Goal: Find specific page/section: Find specific page/section

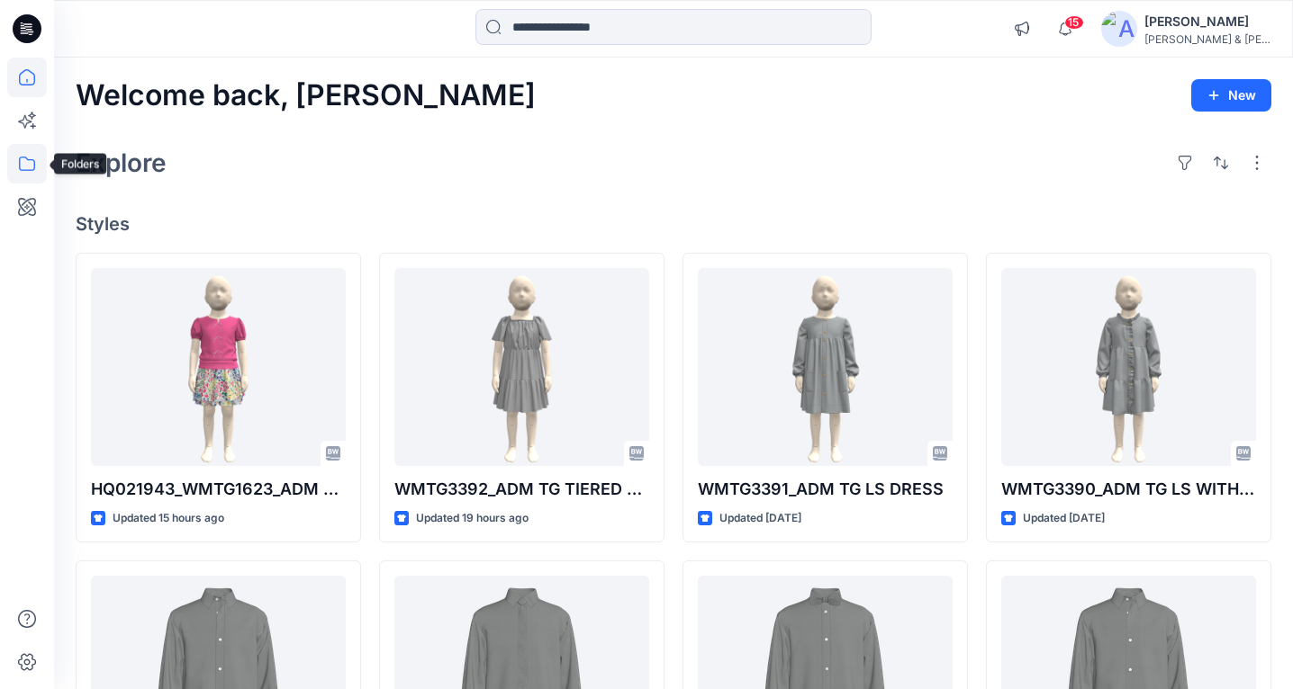
click at [28, 170] on icon at bounding box center [27, 164] width 16 height 14
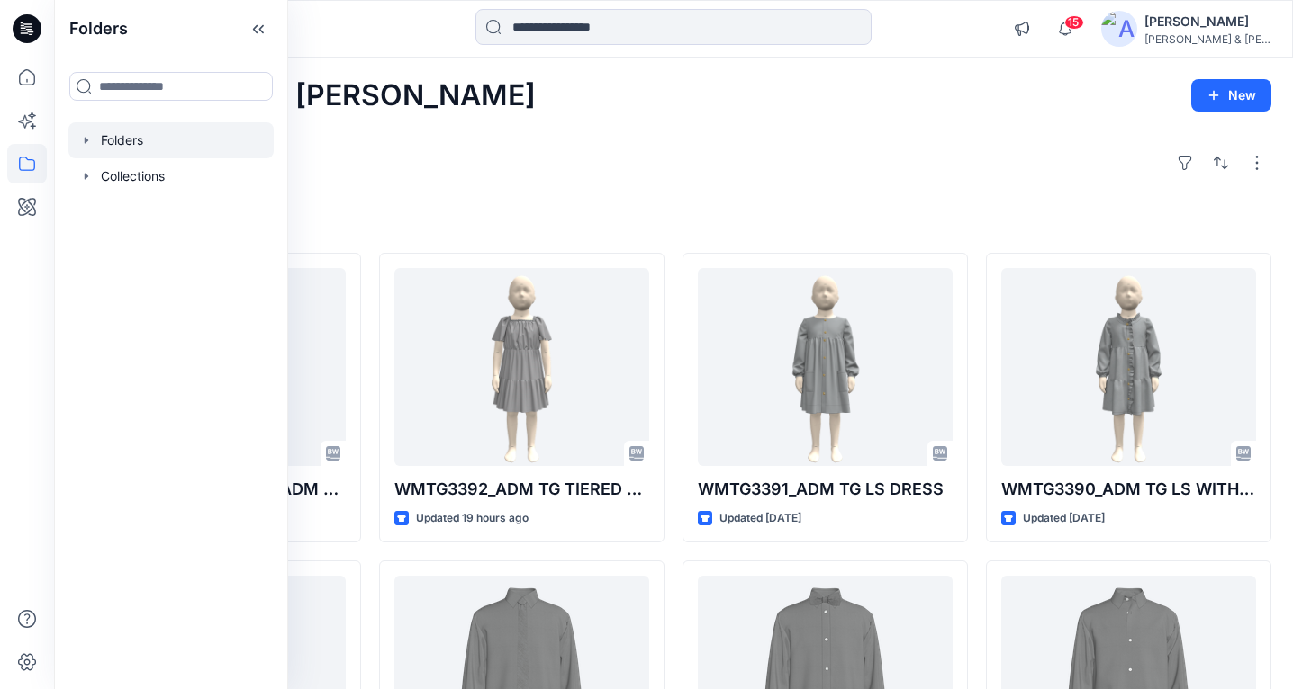
click at [85, 147] on icon "button" at bounding box center [86, 140] width 14 height 14
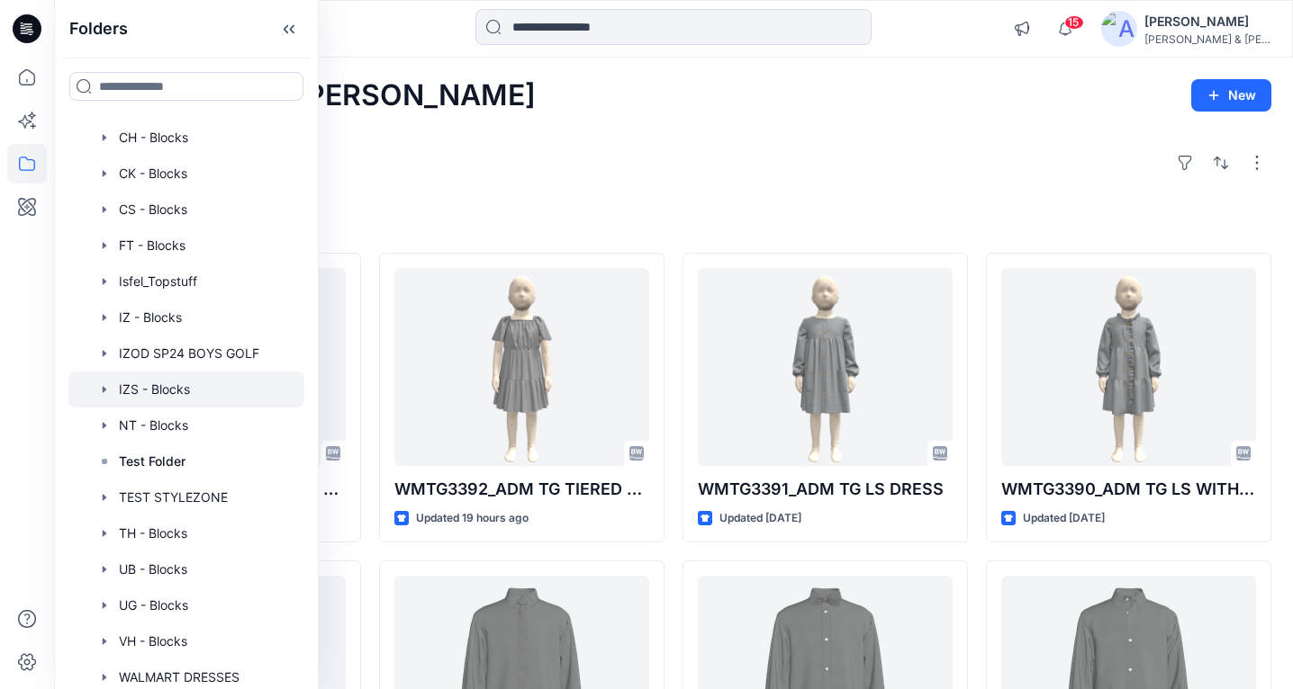
scroll to position [161, 0]
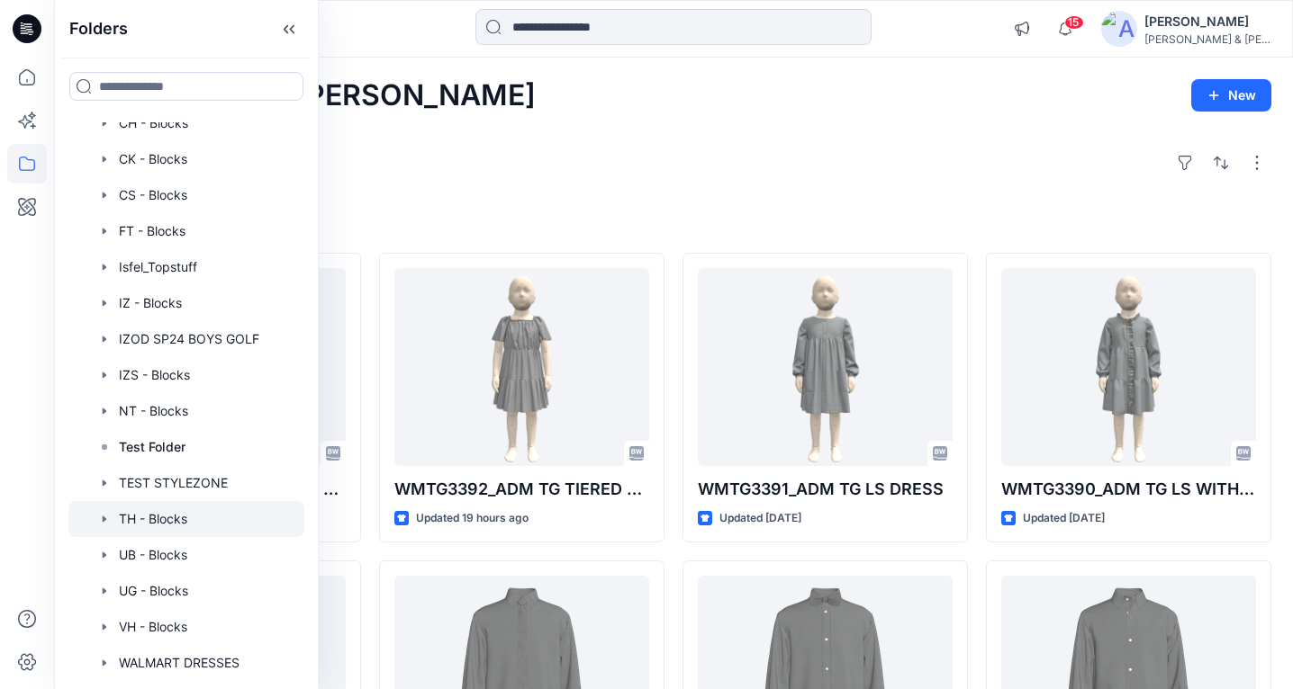
click at [102, 518] on icon "button" at bounding box center [104, 519] width 14 height 14
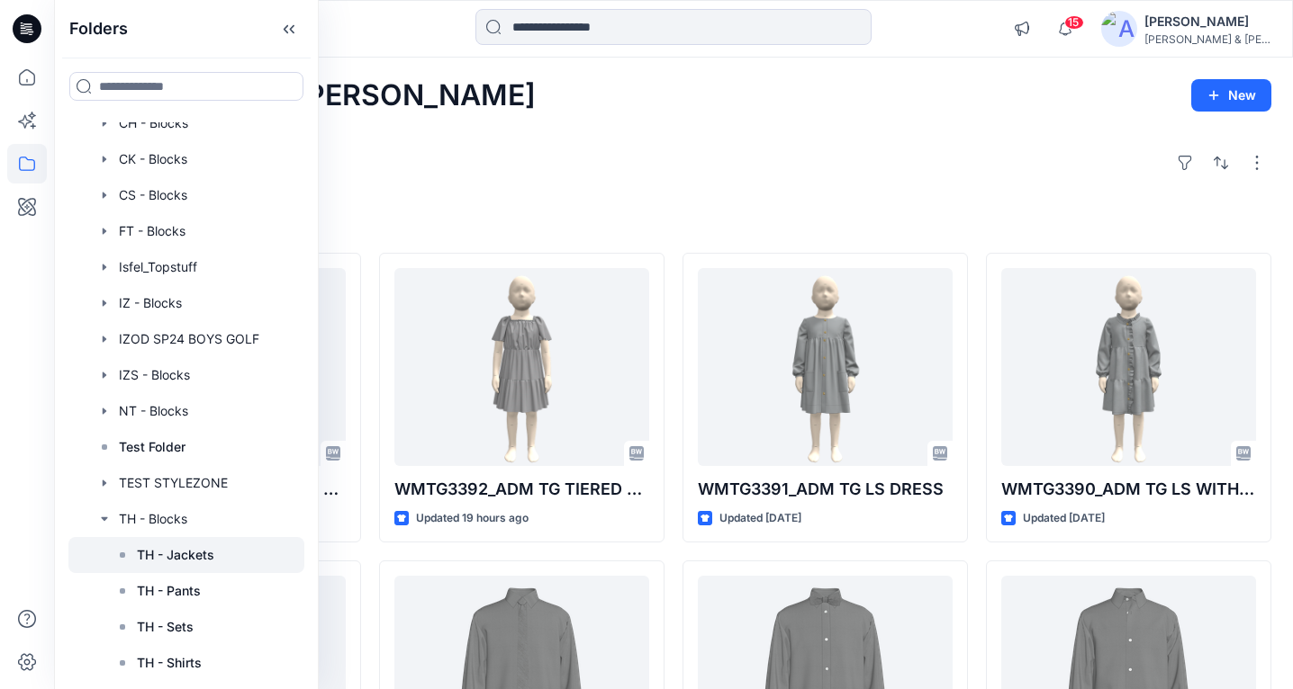
click at [185, 548] on p "TH - Jackets" at bounding box center [175, 556] width 77 height 22
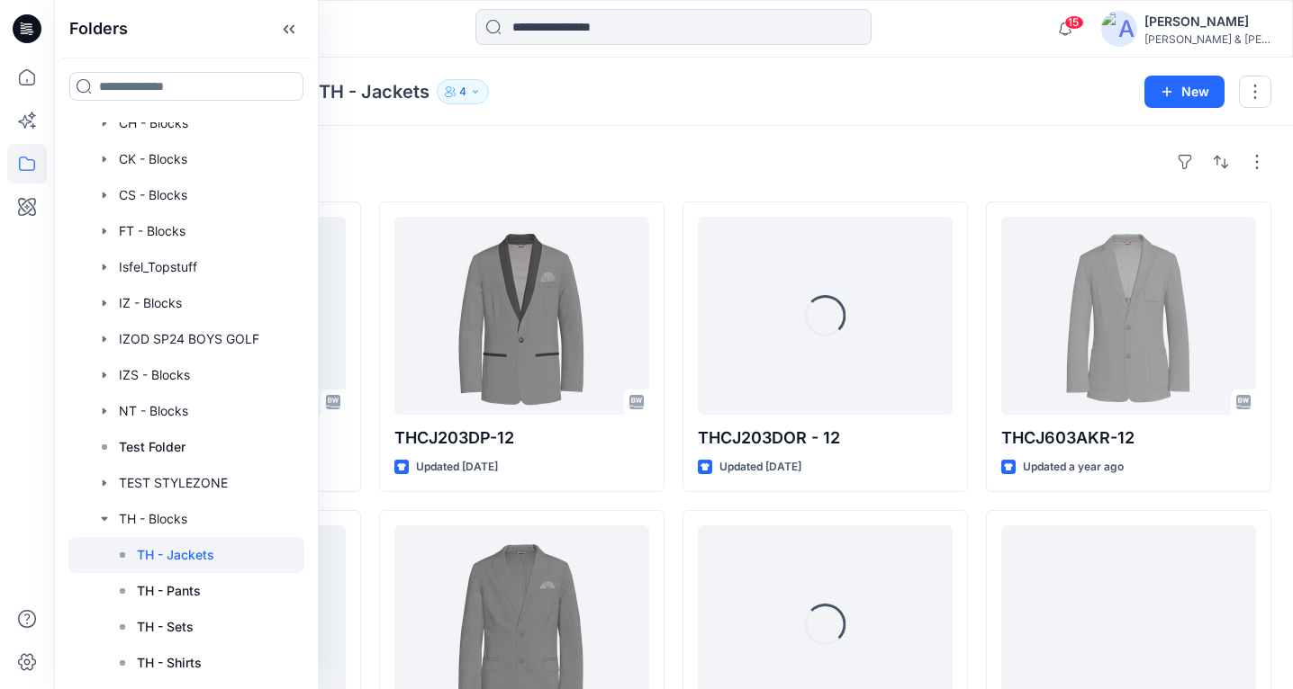
click at [665, 112] on div "Folders TH - Blocks TH - Jackets 4 New" at bounding box center [673, 92] width 1239 height 68
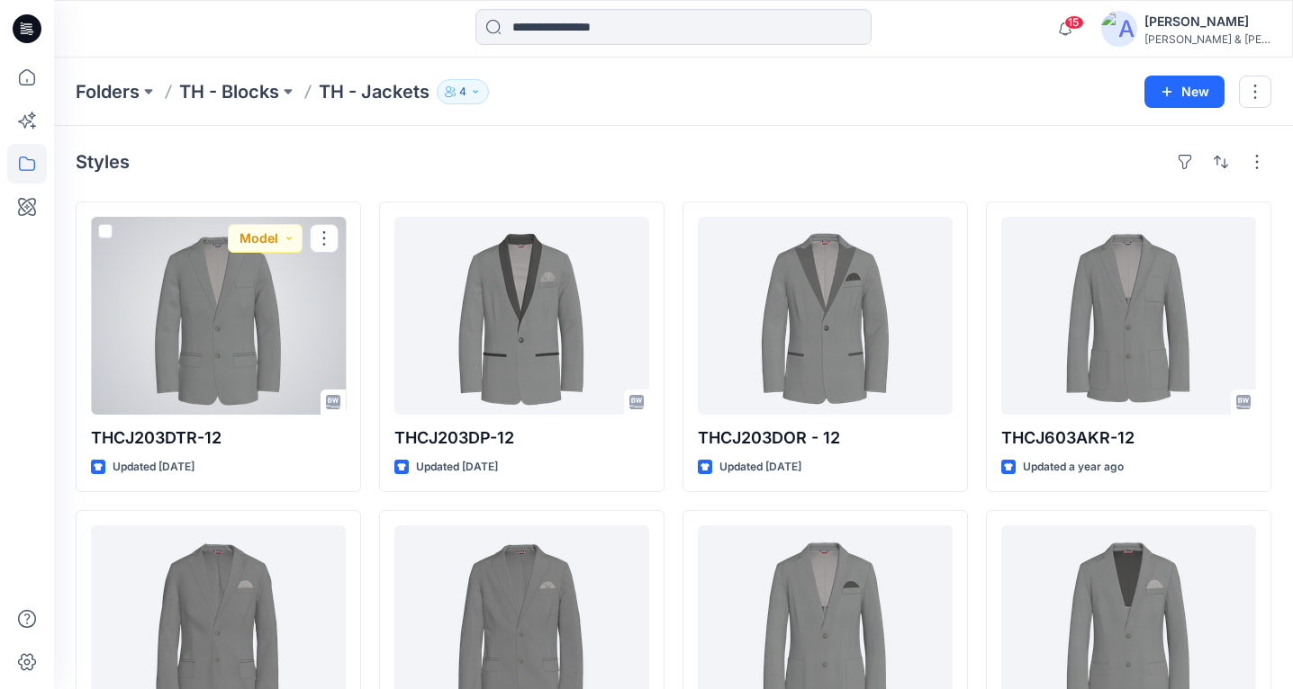
click at [211, 299] on div at bounding box center [218, 316] width 255 height 198
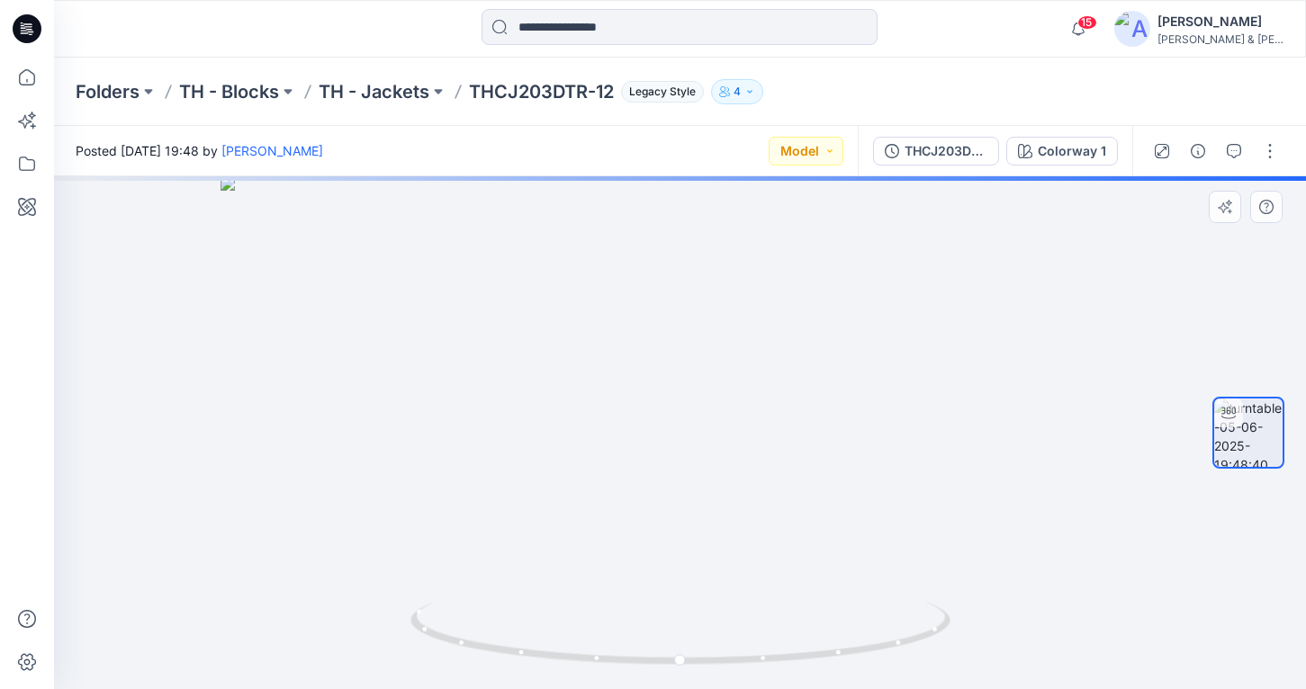
drag, startPoint x: 639, startPoint y: 256, endPoint x: 586, endPoint y: 516, distance: 265.5
click at [586, 516] on img at bounding box center [680, 432] width 919 height 513
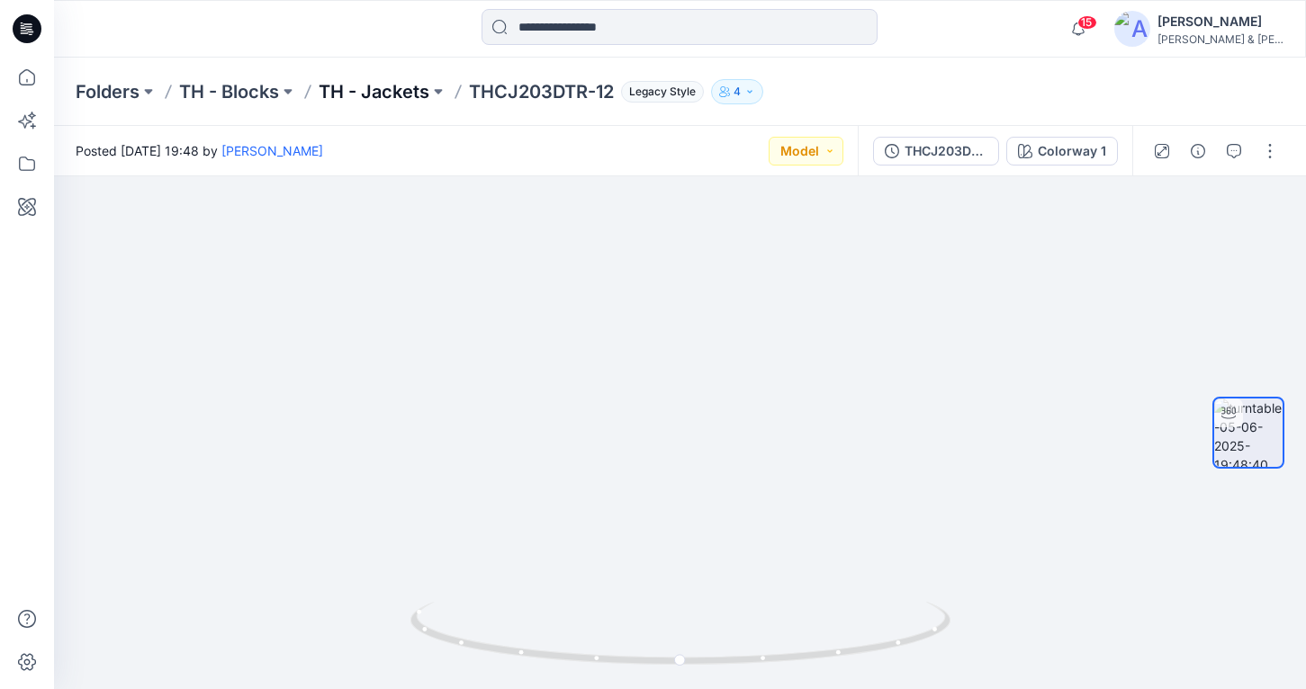
click at [396, 92] on p "TH - Jackets" at bounding box center [374, 91] width 111 height 25
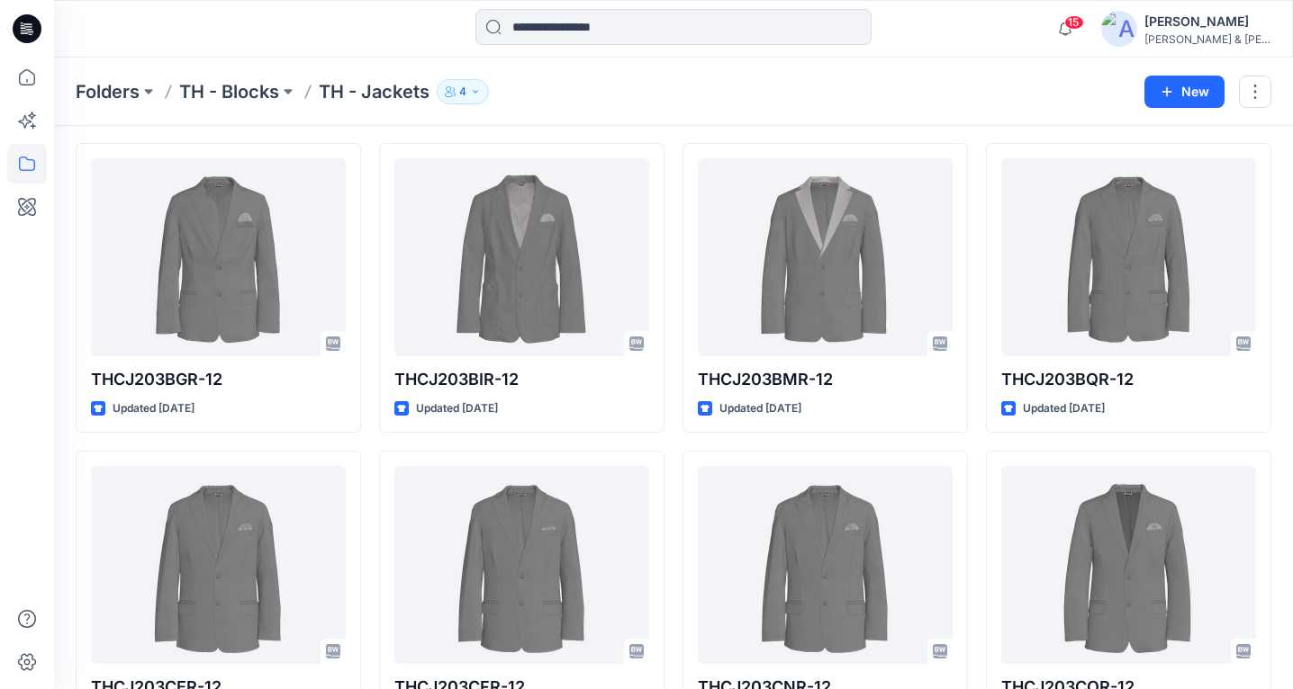
scroll to position [1030, 0]
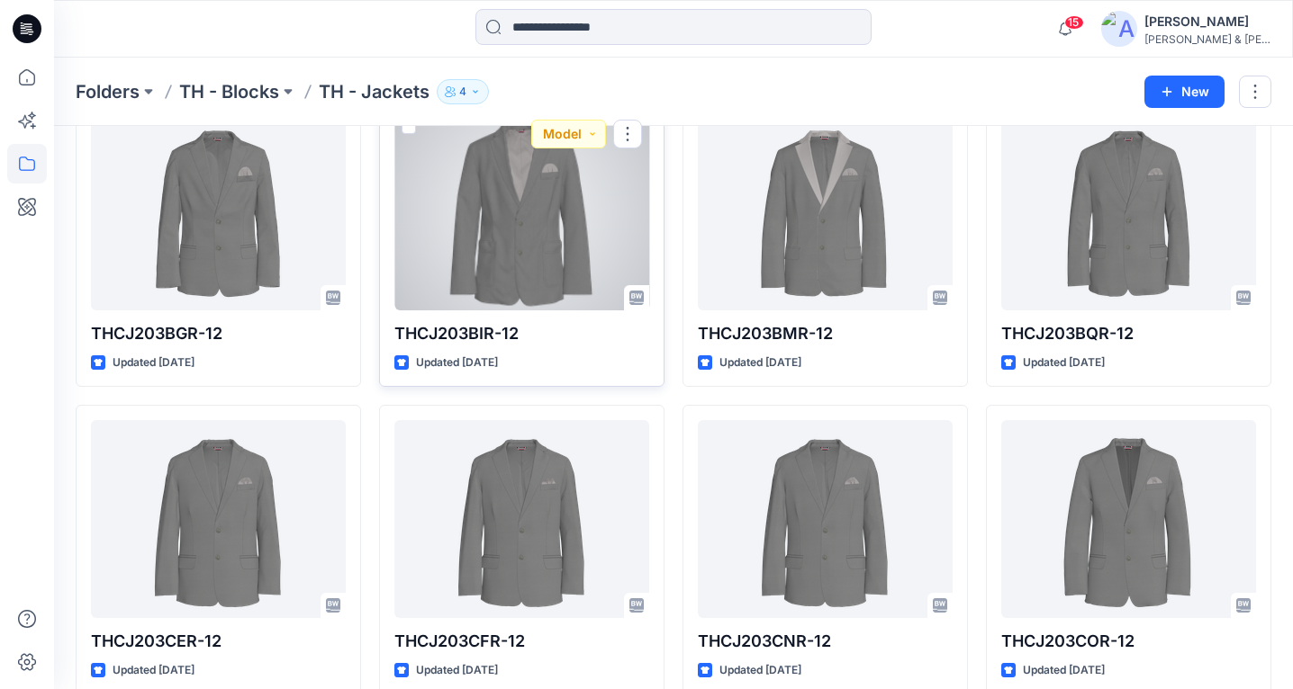
click at [542, 203] on div at bounding box center [521, 212] width 255 height 198
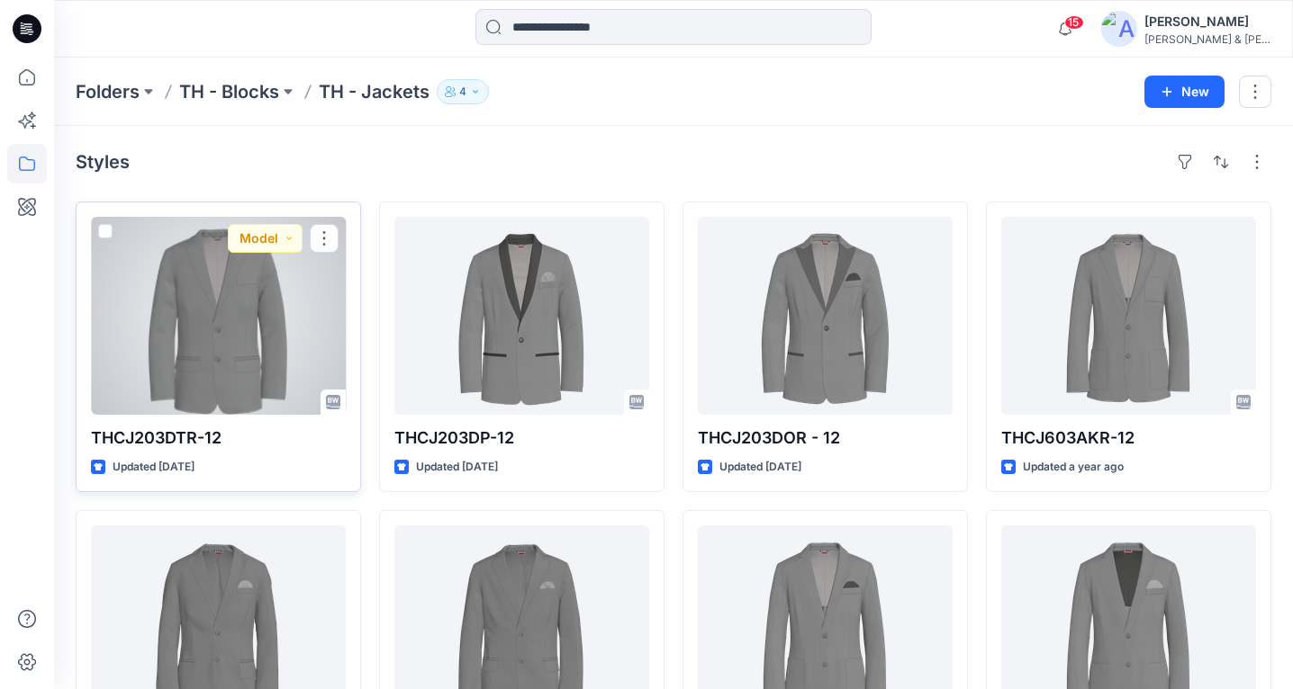
click at [281, 320] on div at bounding box center [218, 316] width 255 height 198
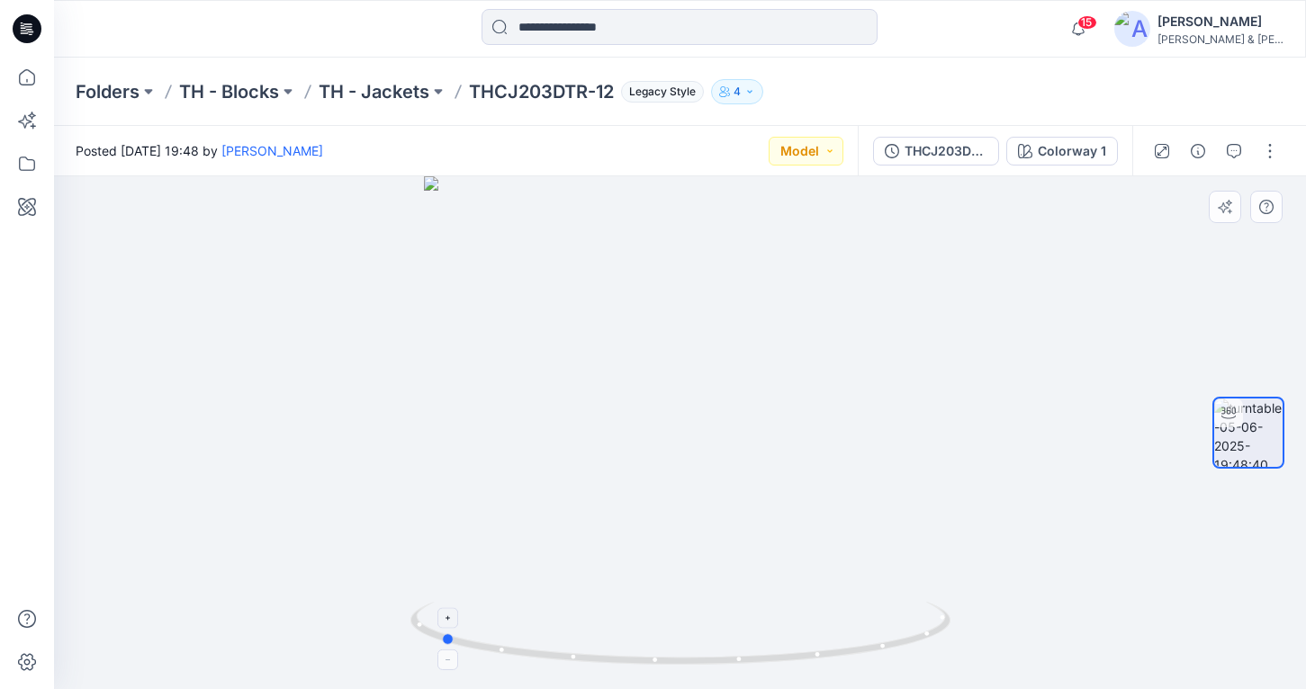
drag, startPoint x: 865, startPoint y: 651, endPoint x: 625, endPoint y: 651, distance: 240.3
click at [625, 651] on icon at bounding box center [682, 636] width 545 height 68
drag, startPoint x: 695, startPoint y: 660, endPoint x: 926, endPoint y: 633, distance: 232.9
click at [926, 633] on icon at bounding box center [682, 636] width 545 height 68
click at [382, 99] on p "TH - Jackets" at bounding box center [374, 91] width 111 height 25
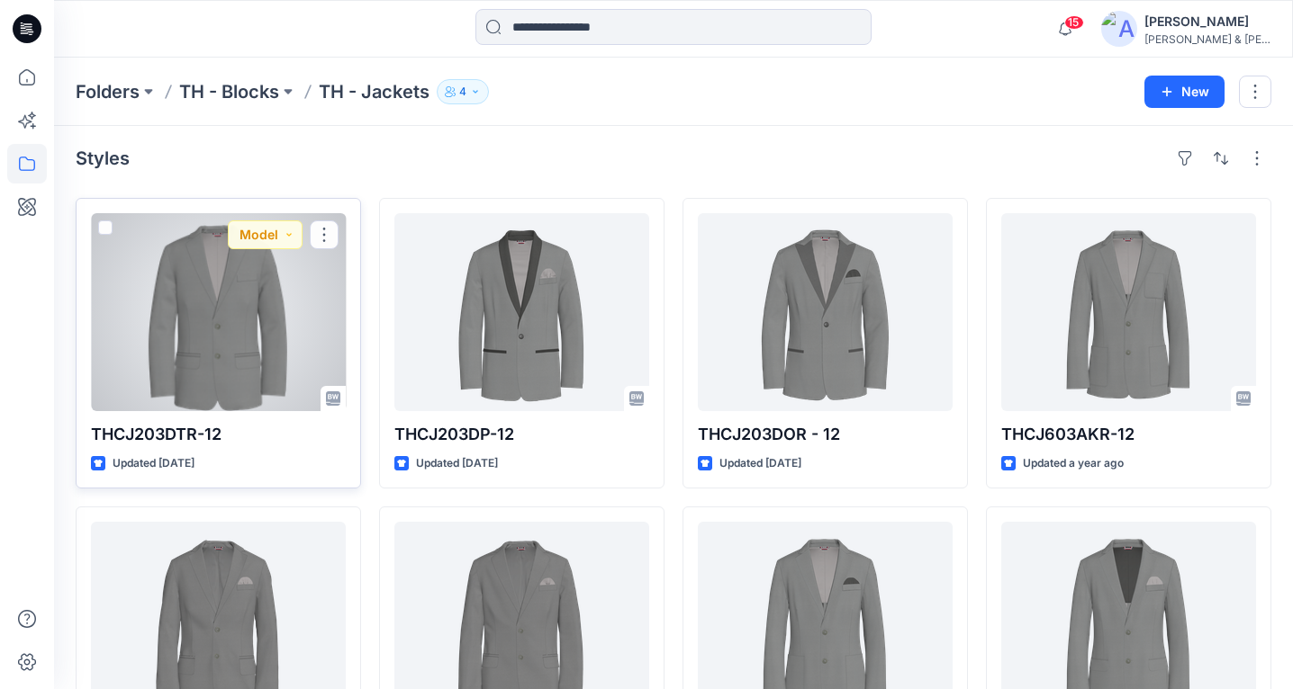
click at [209, 339] on div at bounding box center [218, 312] width 255 height 198
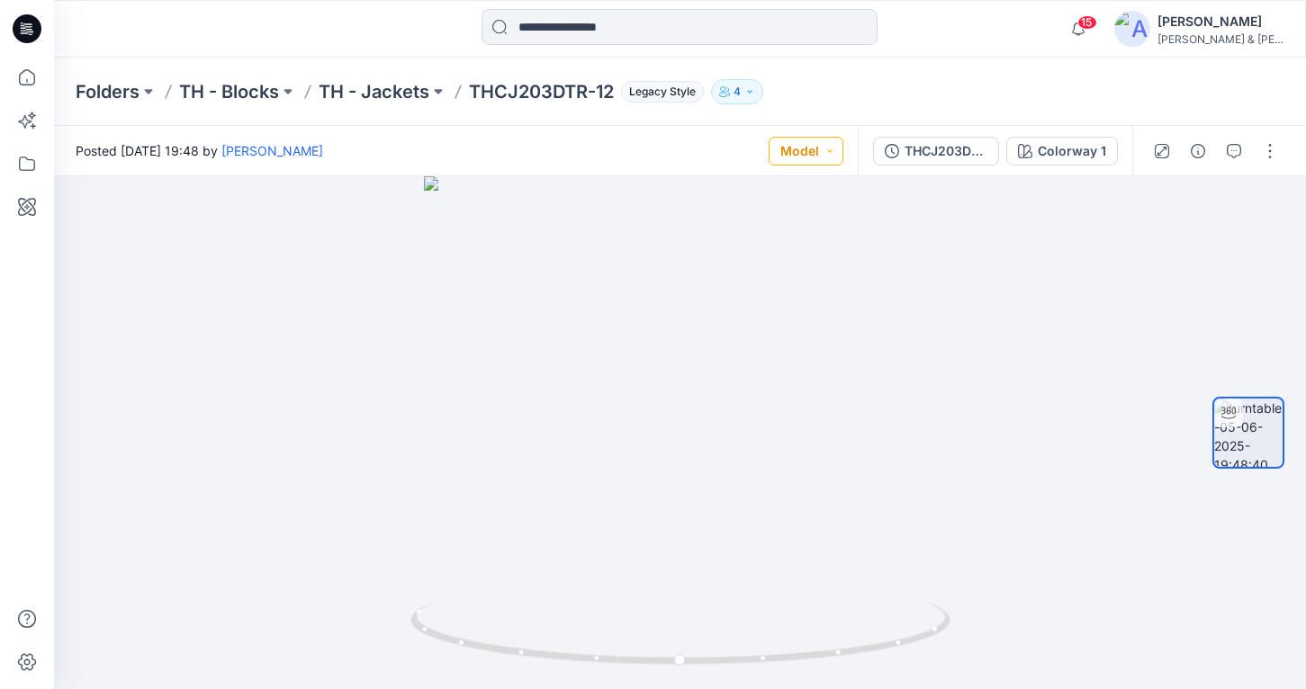
click at [834, 152] on button "Model" at bounding box center [806, 151] width 75 height 29
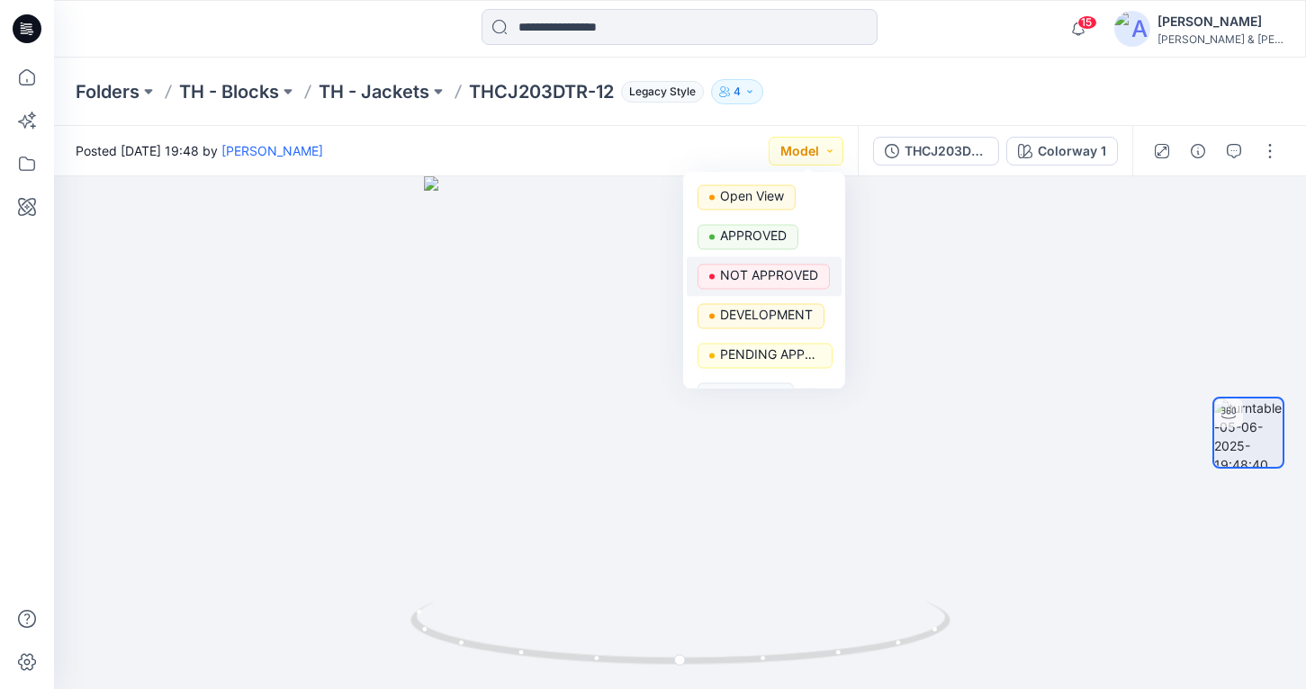
scroll to position [464, 0]
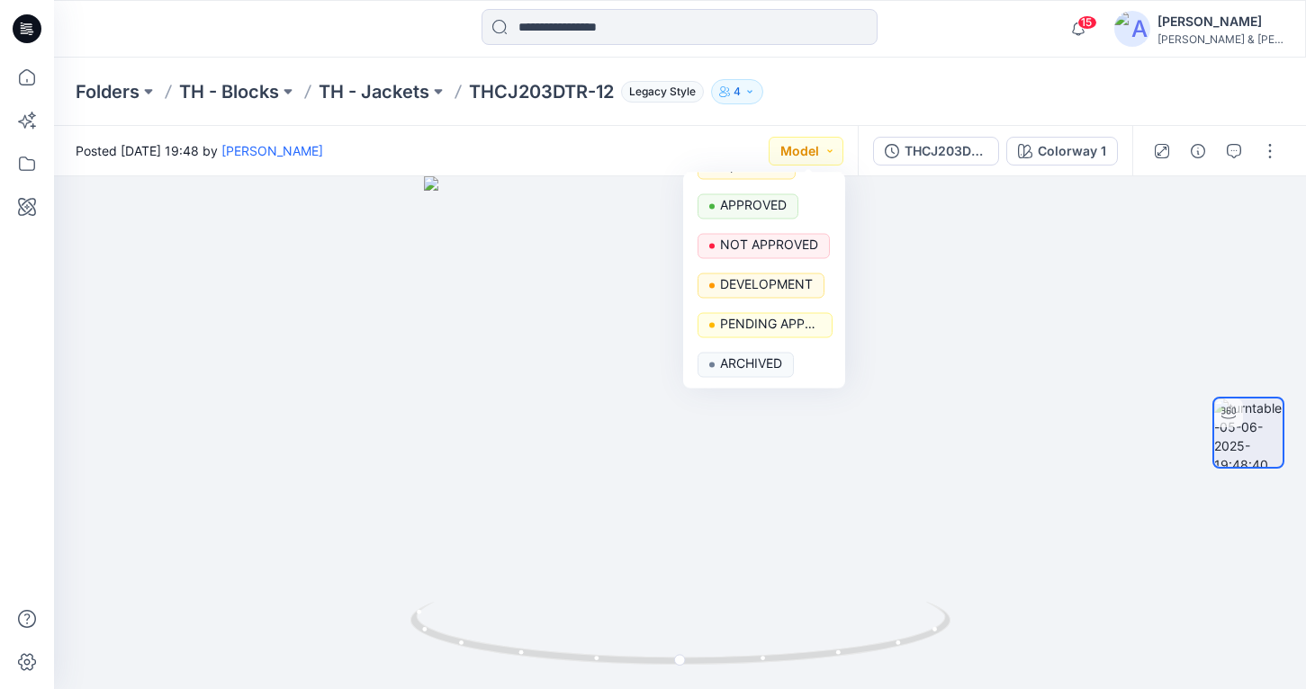
click at [950, 76] on div "Folders TH - Blocks TH - Jackets THCJ203DTR-12 Legacy Style 4" at bounding box center [680, 92] width 1252 height 68
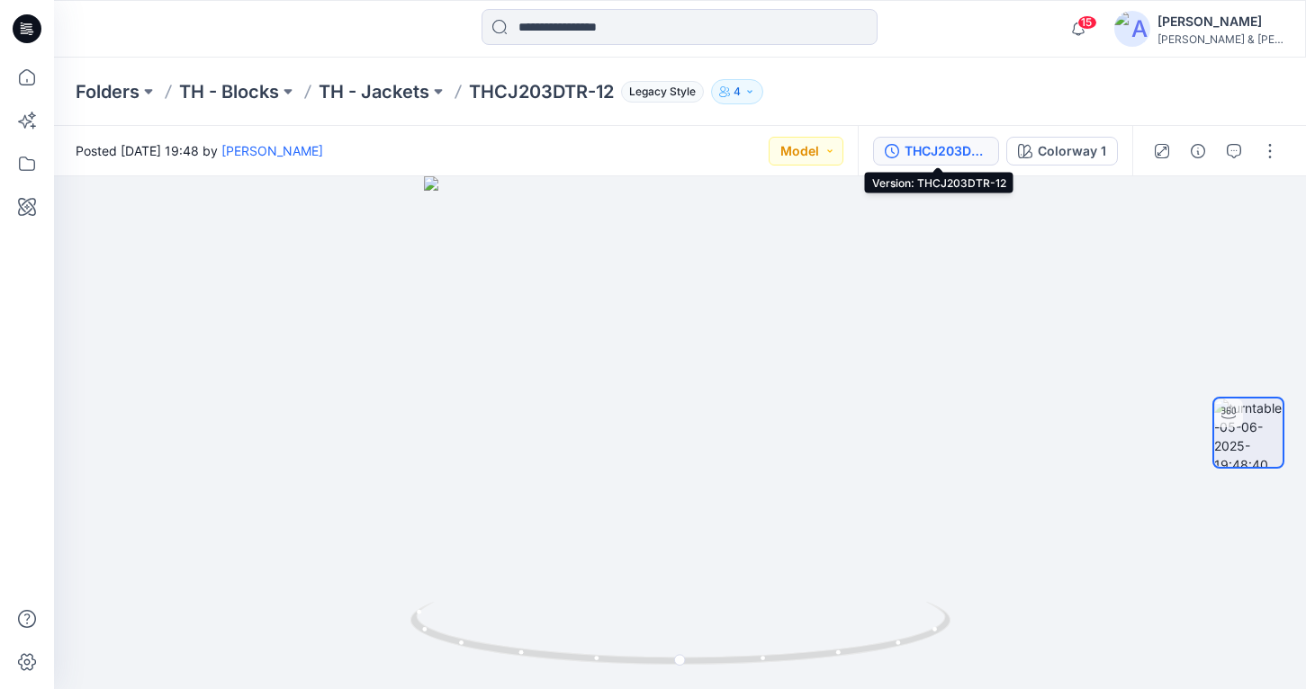
click at [902, 147] on button "THCJ203DTR-12" at bounding box center [936, 151] width 126 height 29
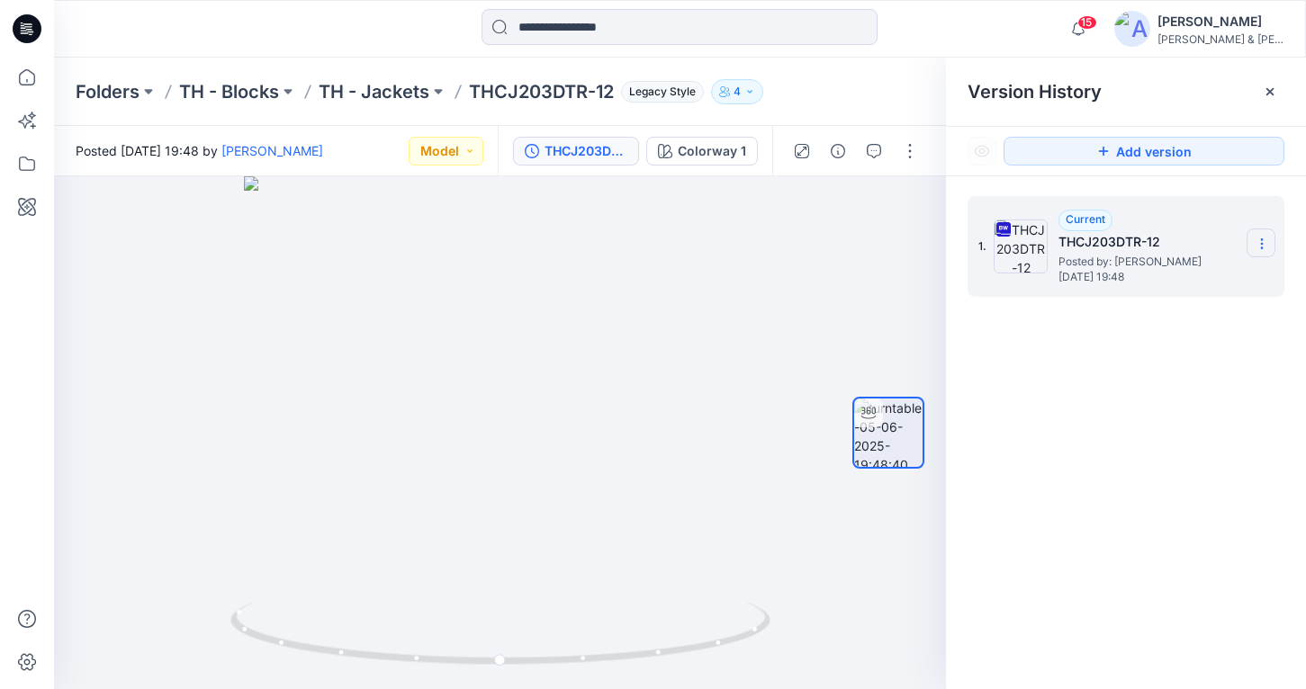
click at [1264, 244] on icon at bounding box center [1262, 244] width 14 height 14
click at [1002, 392] on div "1. Current THCJ203DTR-12 Posted by: [PERSON_NAME] [DATE] 19:48" at bounding box center [1126, 445] width 360 height 539
click at [1266, 92] on icon at bounding box center [1270, 92] width 14 height 14
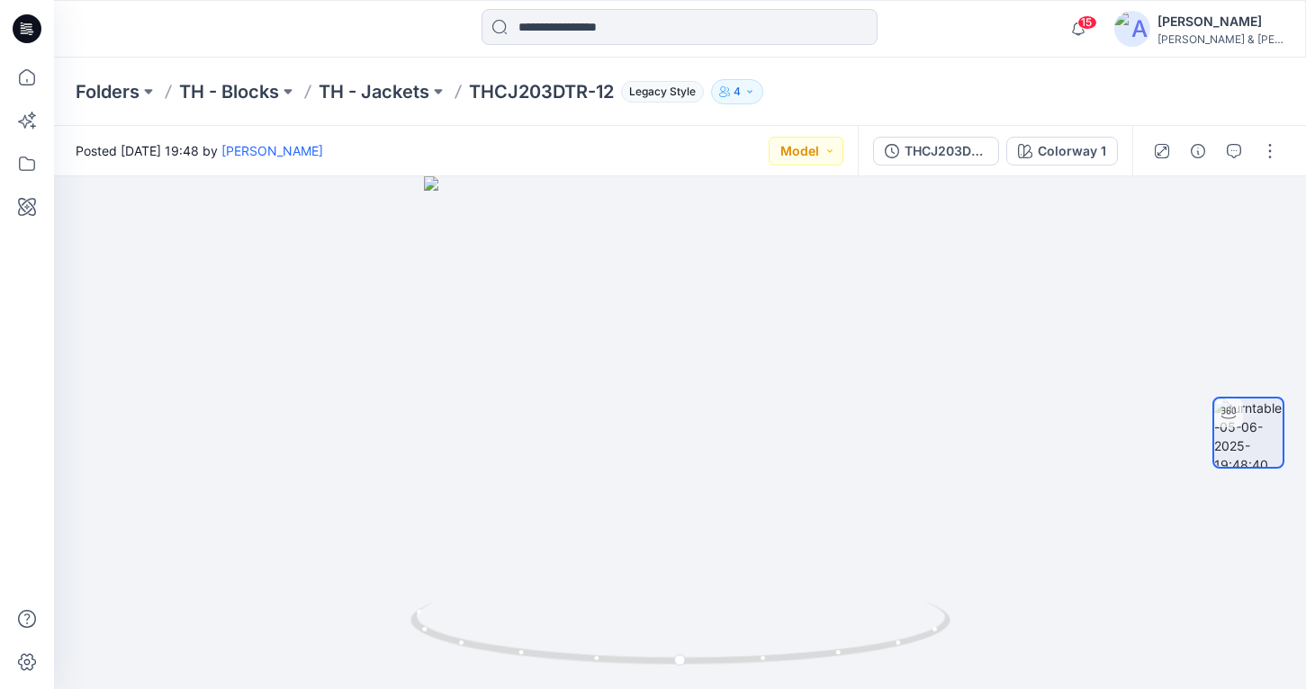
drag, startPoint x: 617, startPoint y: 90, endPoint x: 572, endPoint y: 89, distance: 45.0
click at [572, 89] on div "Folders TH - Blocks TH - Jackets THCJ203DTR-12 Legacy Style 4" at bounding box center [610, 91] width 1068 height 25
drag, startPoint x: 469, startPoint y: 88, endPoint x: 615, endPoint y: 99, distance: 146.2
click at [615, 99] on div "Folders TH - Blocks TH - Jackets THCJ203DTR-12 Legacy Style 4" at bounding box center [610, 91] width 1068 height 25
copy p "THCJ203DTR-12"
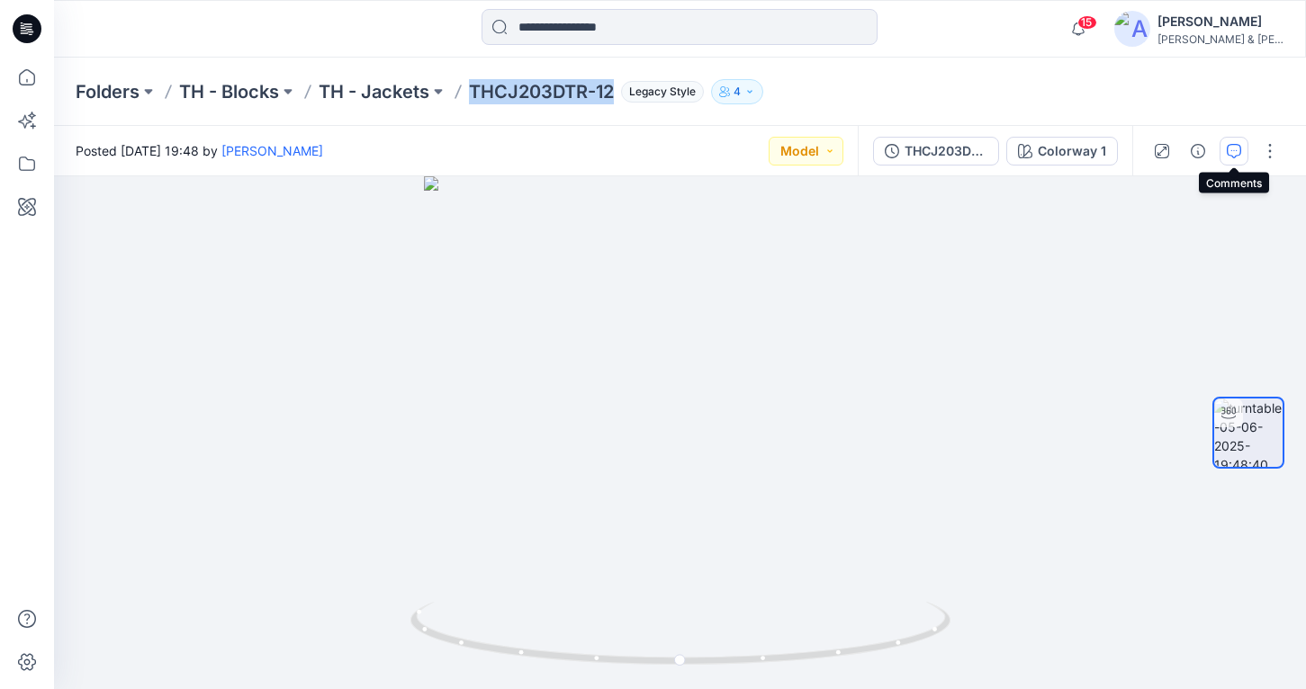
click at [1235, 154] on icon "button" at bounding box center [1234, 151] width 14 height 14
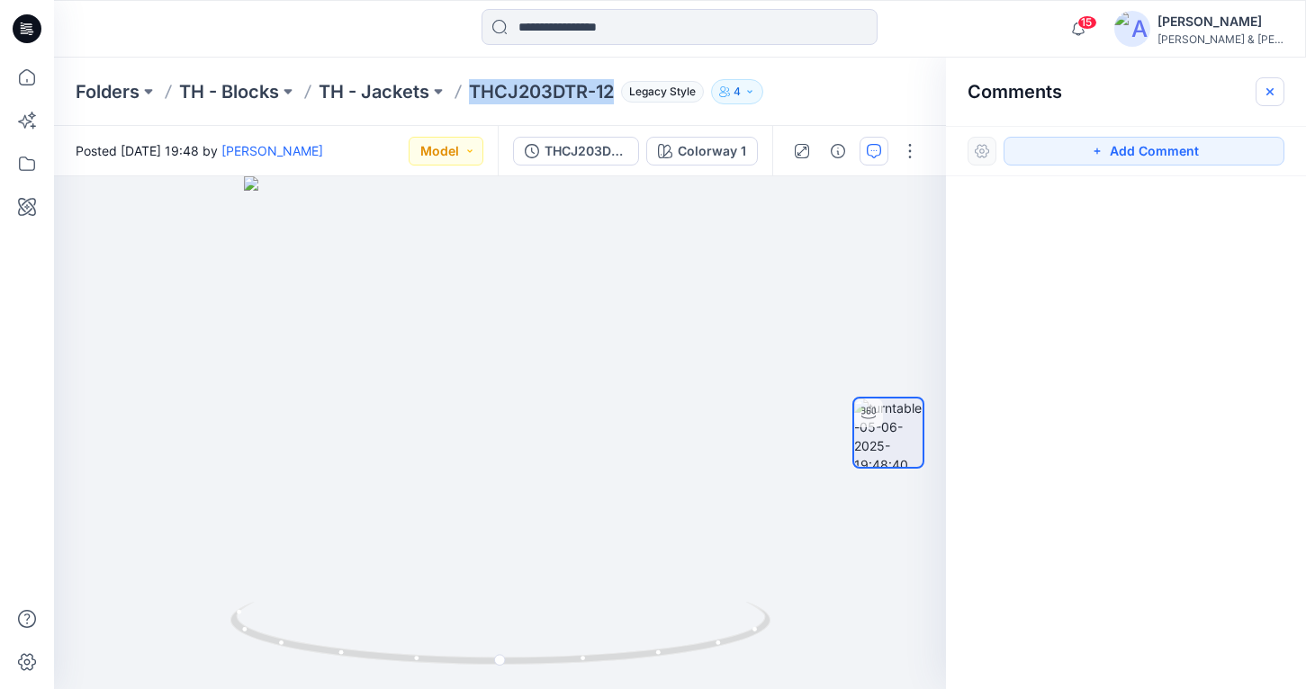
click at [1274, 89] on icon "button" at bounding box center [1270, 92] width 14 height 14
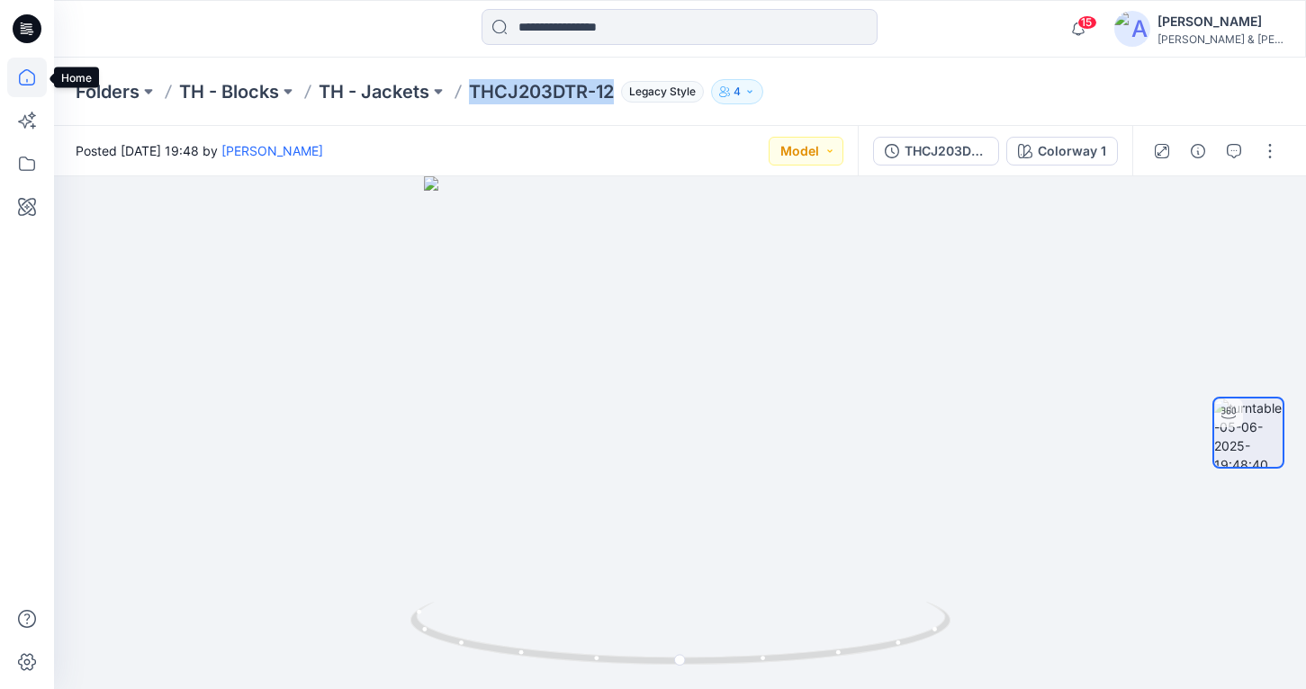
click at [32, 75] on icon at bounding box center [27, 78] width 40 height 40
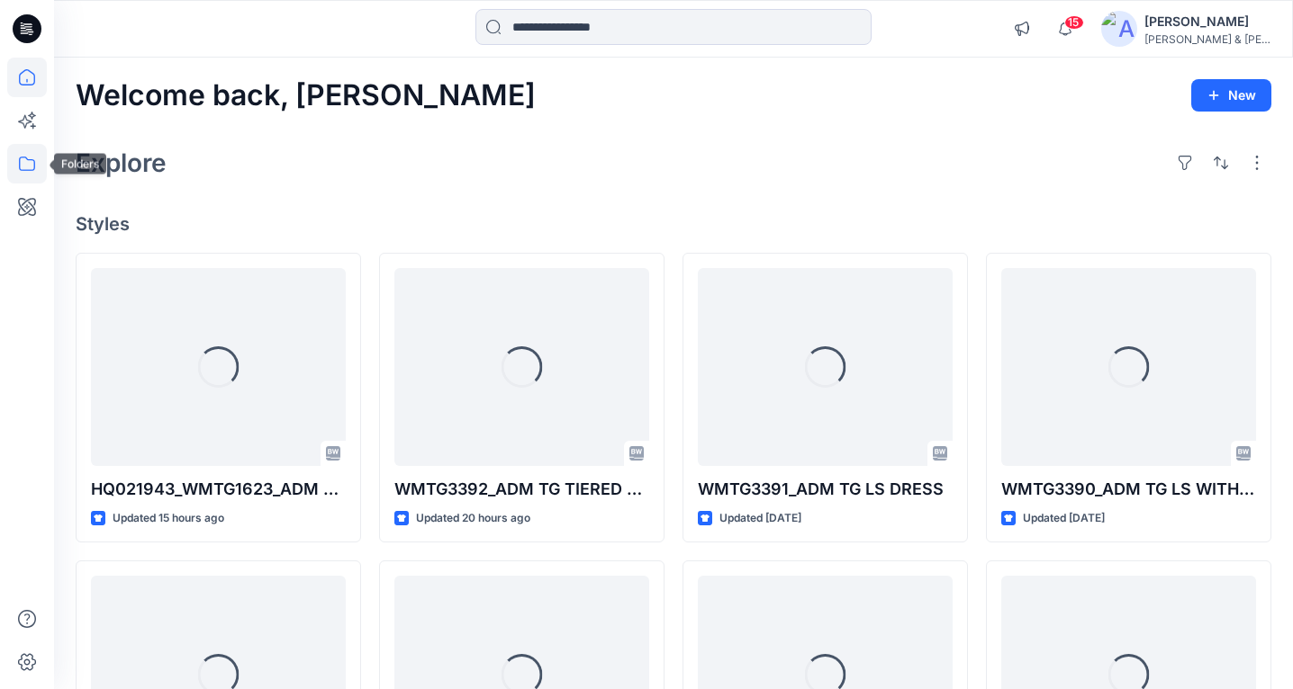
click at [30, 155] on icon at bounding box center [27, 164] width 40 height 40
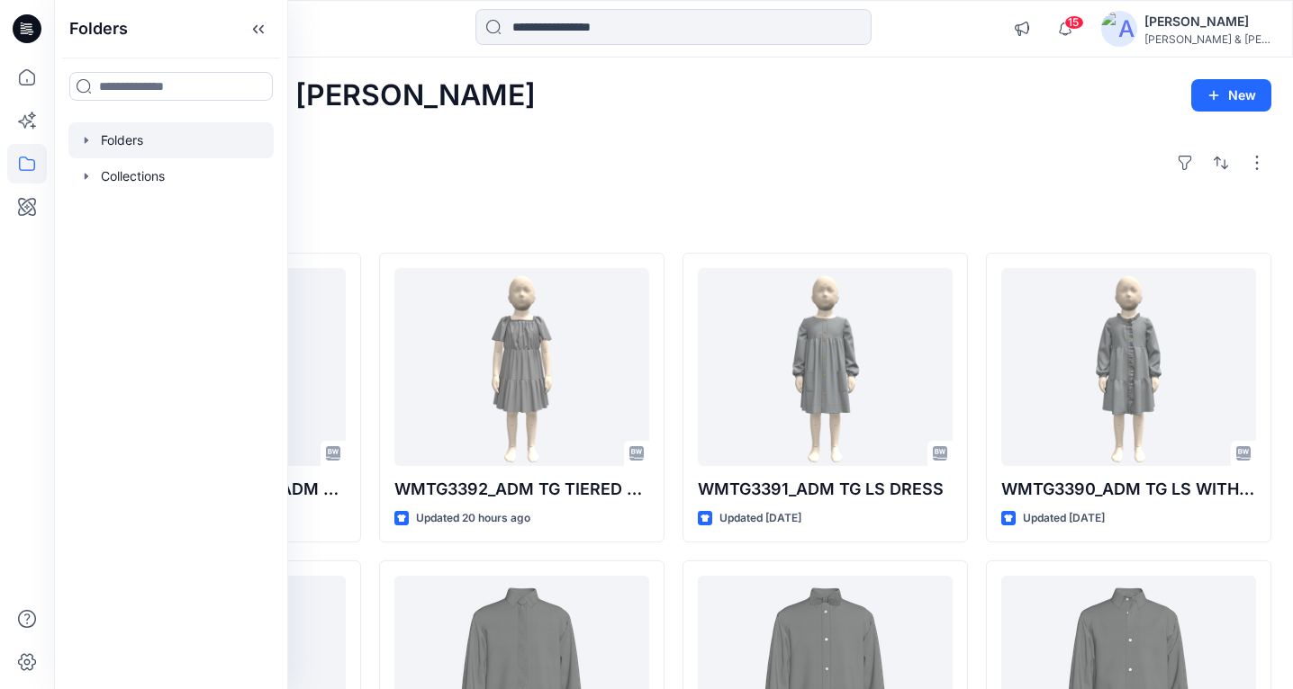
click at [99, 135] on div at bounding box center [170, 140] width 205 height 36
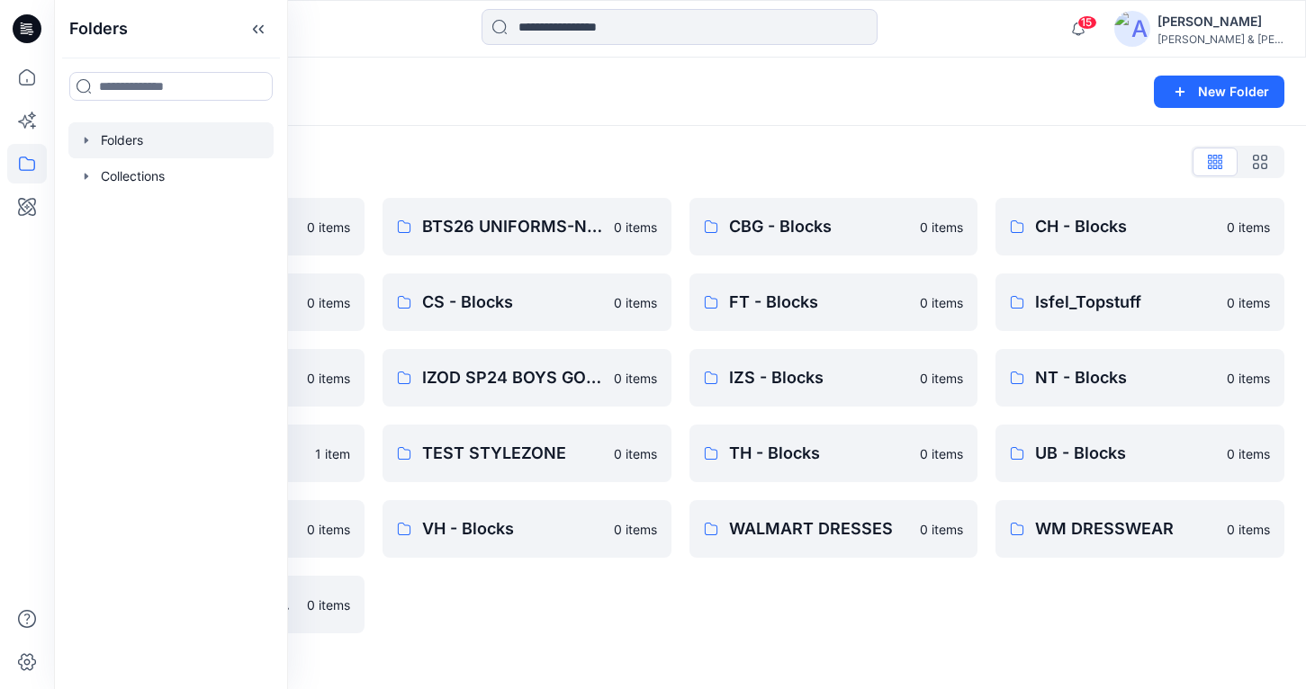
click at [86, 138] on icon "button" at bounding box center [86, 140] width 14 height 14
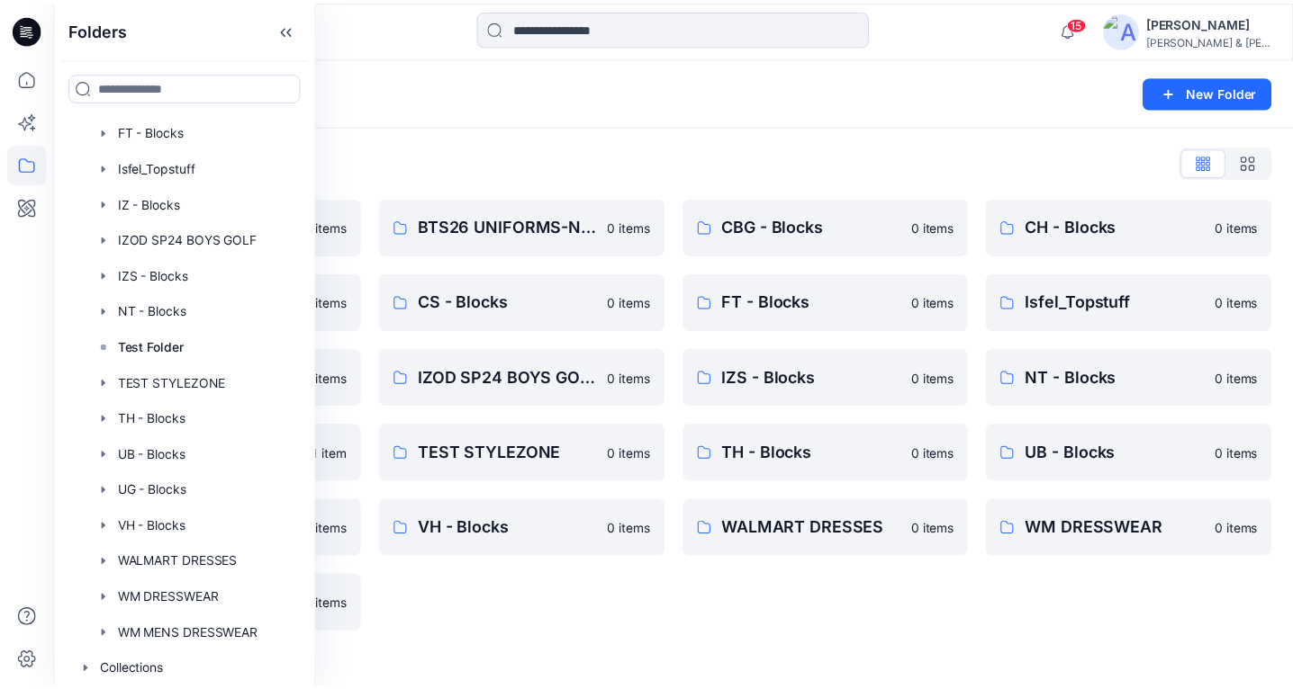
scroll to position [261, 0]
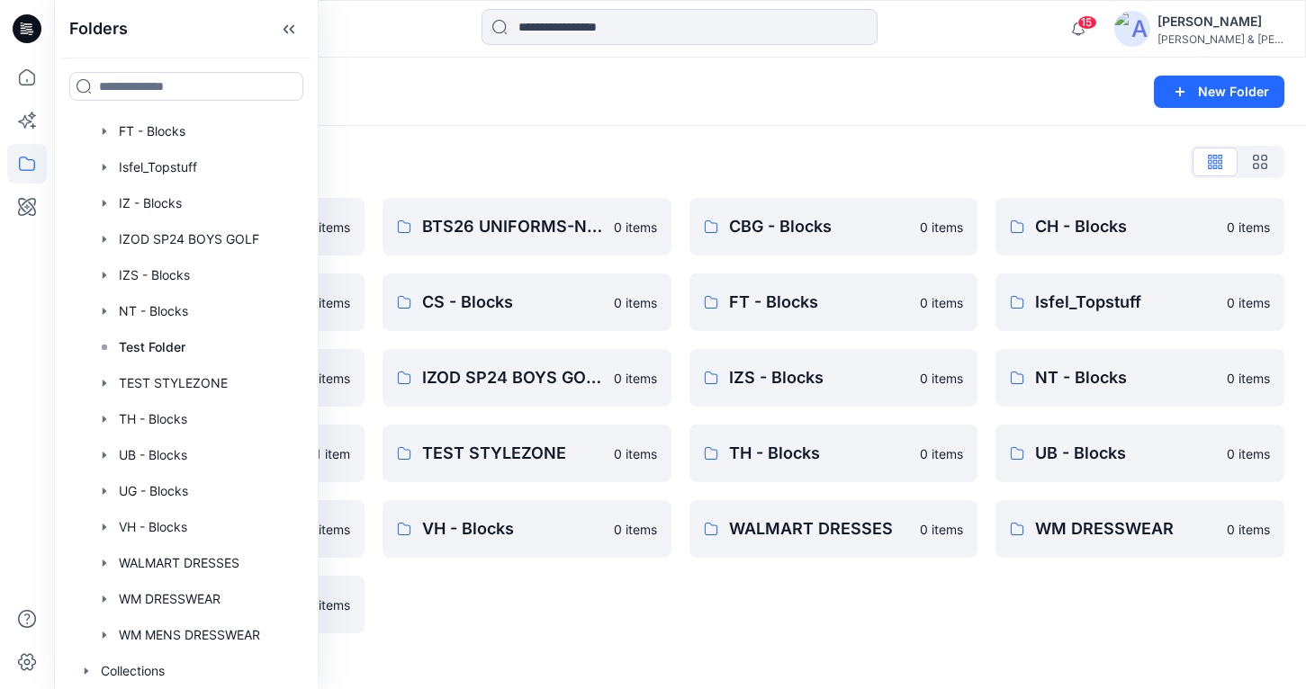
click at [1017, 109] on div "Folders New Folder" at bounding box center [680, 92] width 1252 height 68
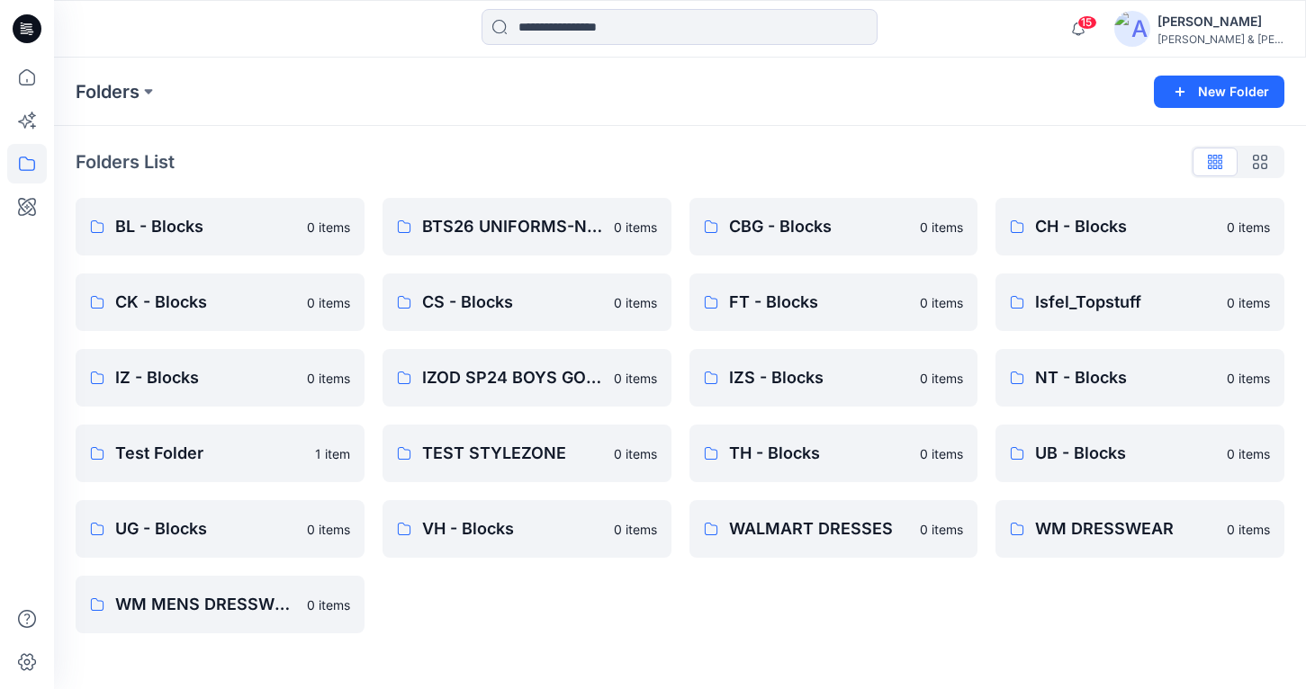
click at [1237, 34] on div "[PERSON_NAME] & [PERSON_NAME]" at bounding box center [1221, 39] width 126 height 14
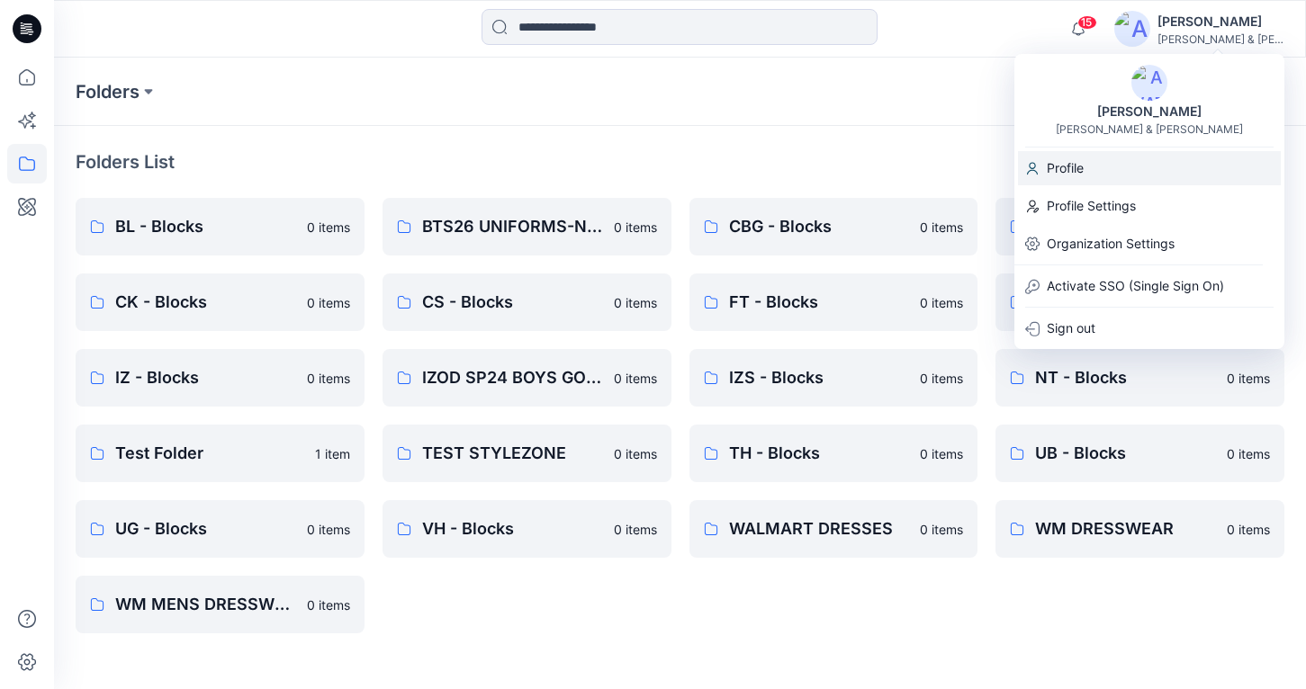
click at [1061, 175] on p "Profile" at bounding box center [1065, 168] width 37 height 34
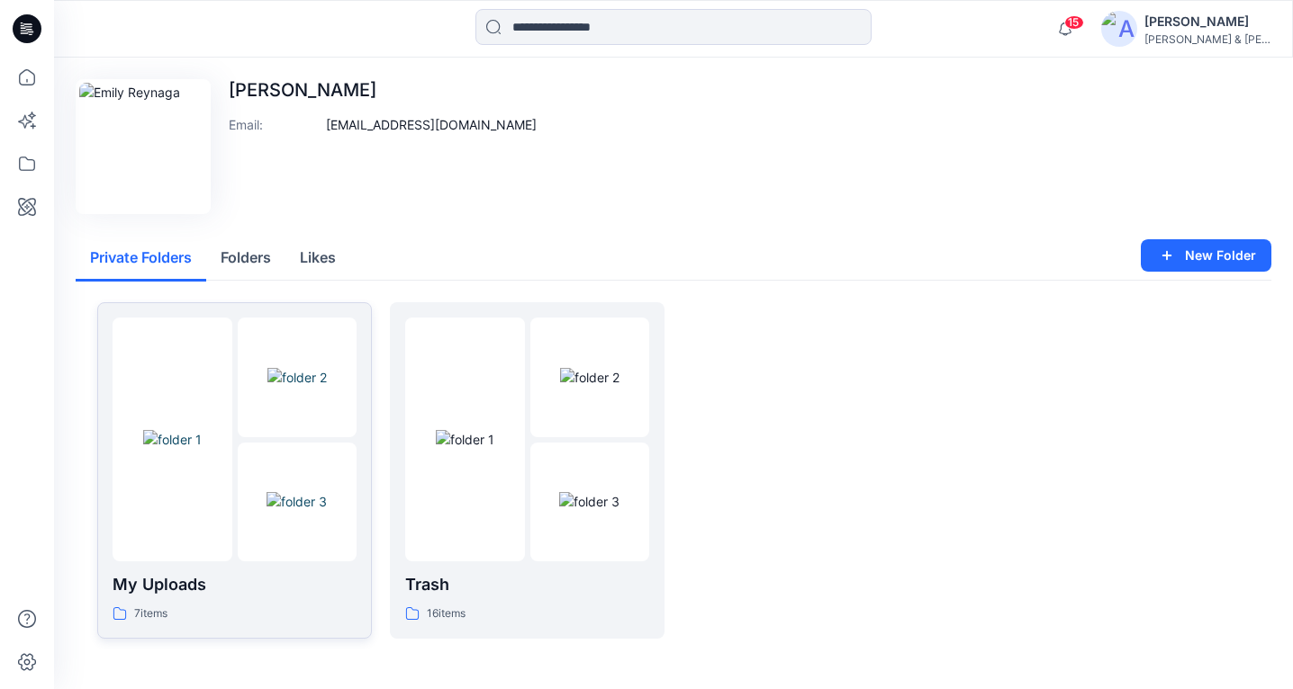
click at [202, 449] on img at bounding box center [172, 439] width 59 height 19
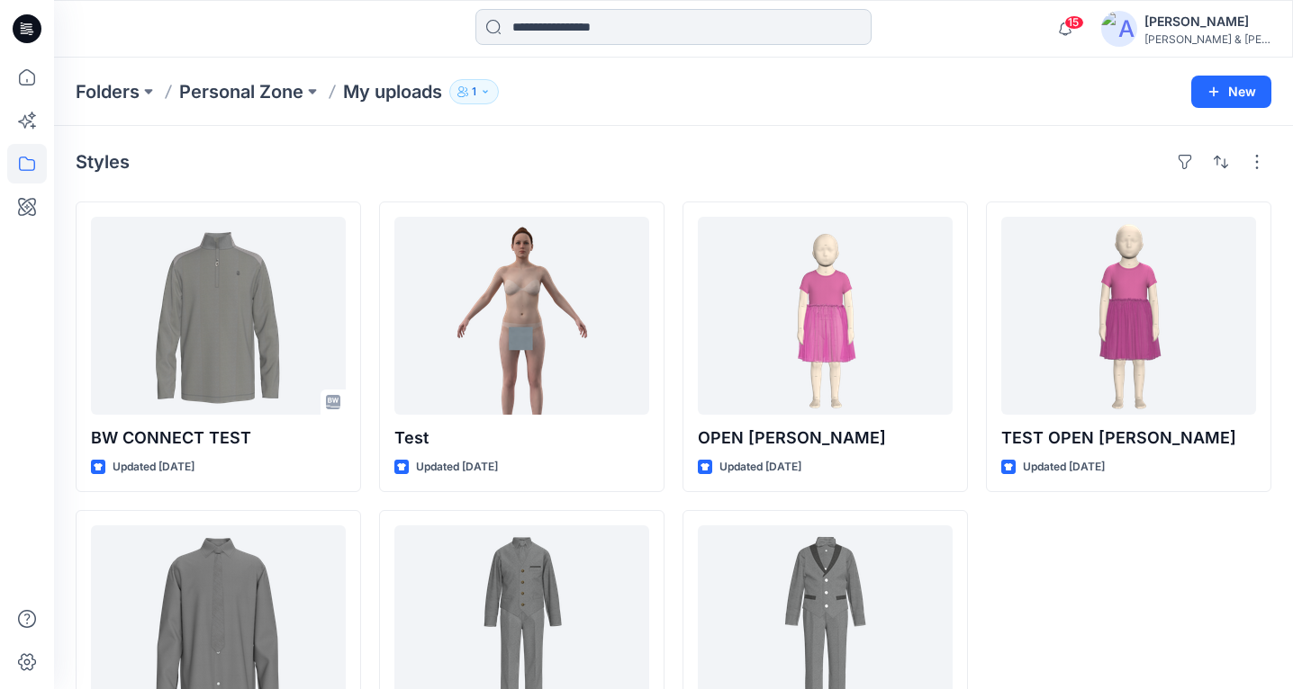
click at [631, 33] on input at bounding box center [673, 27] width 396 height 36
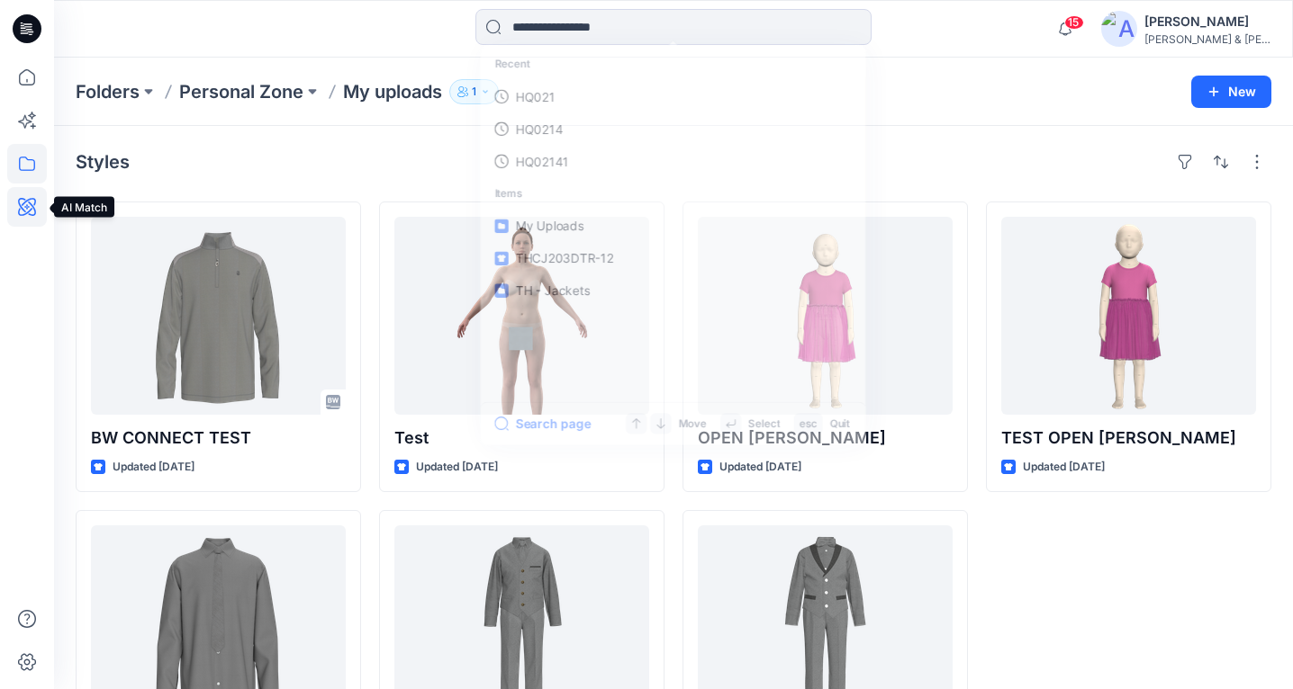
click at [25, 206] on icon at bounding box center [27, 207] width 40 height 40
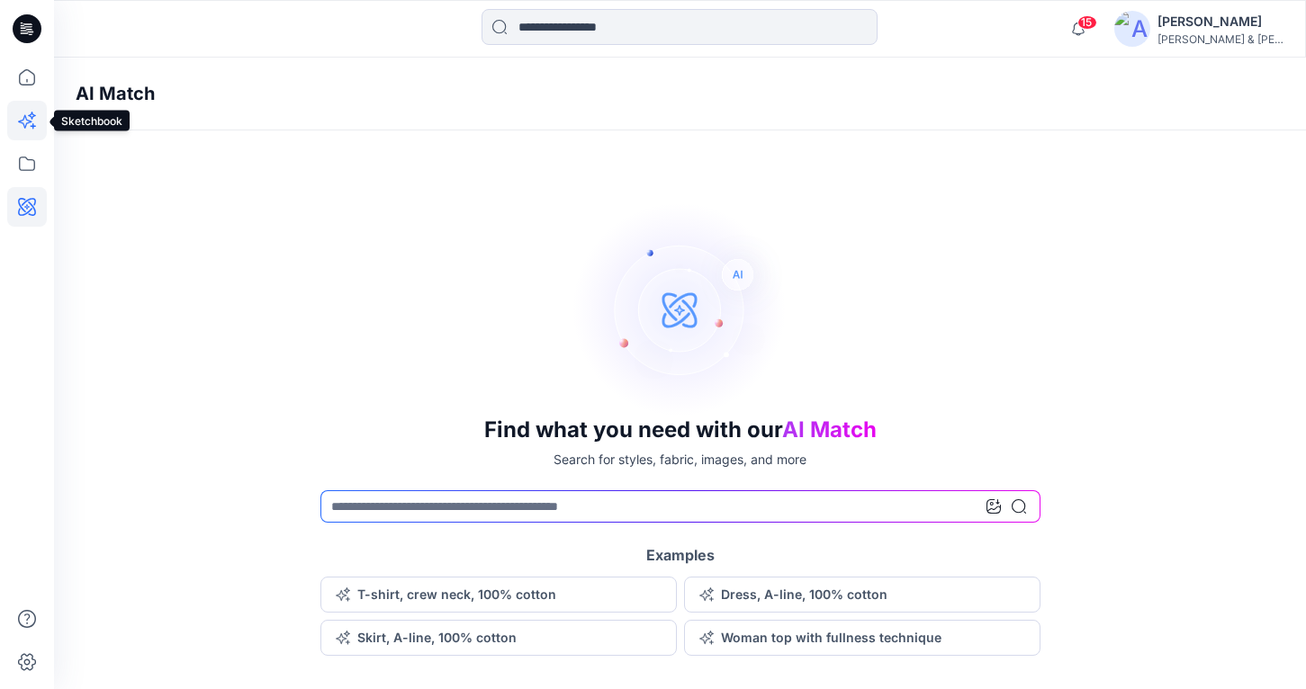
click at [35, 123] on icon at bounding box center [27, 121] width 40 height 40
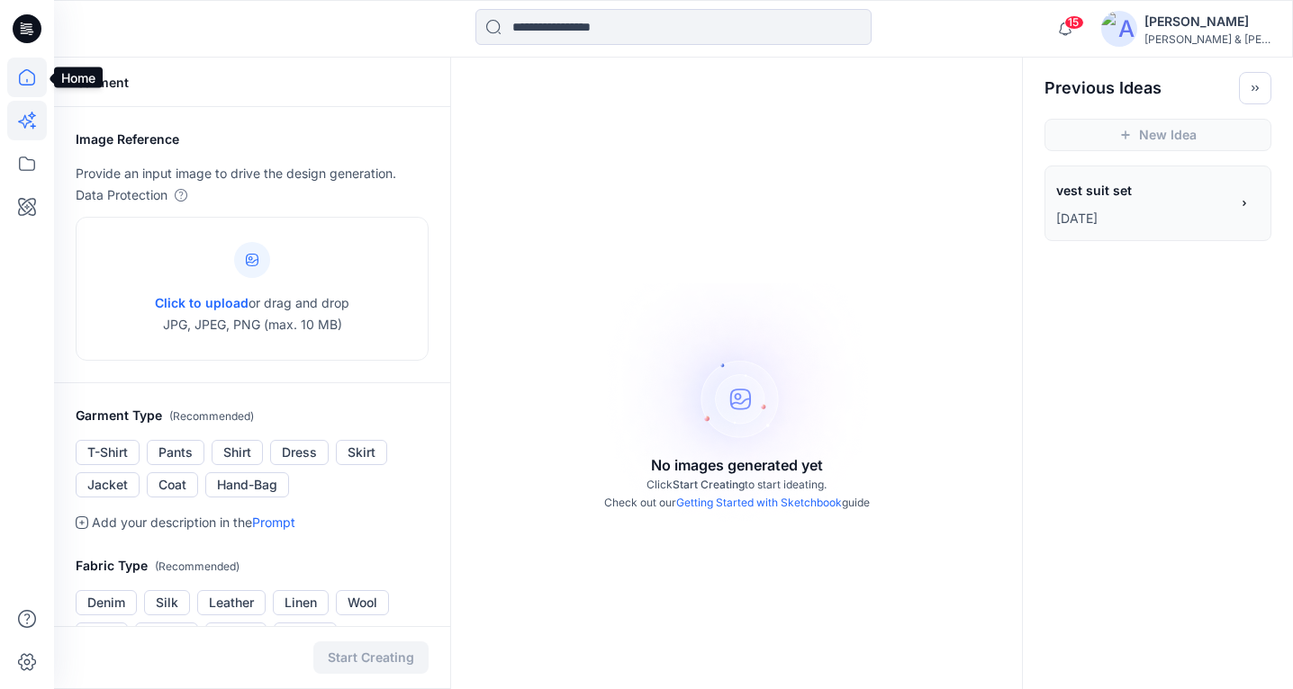
click at [27, 83] on icon at bounding box center [27, 78] width 40 height 40
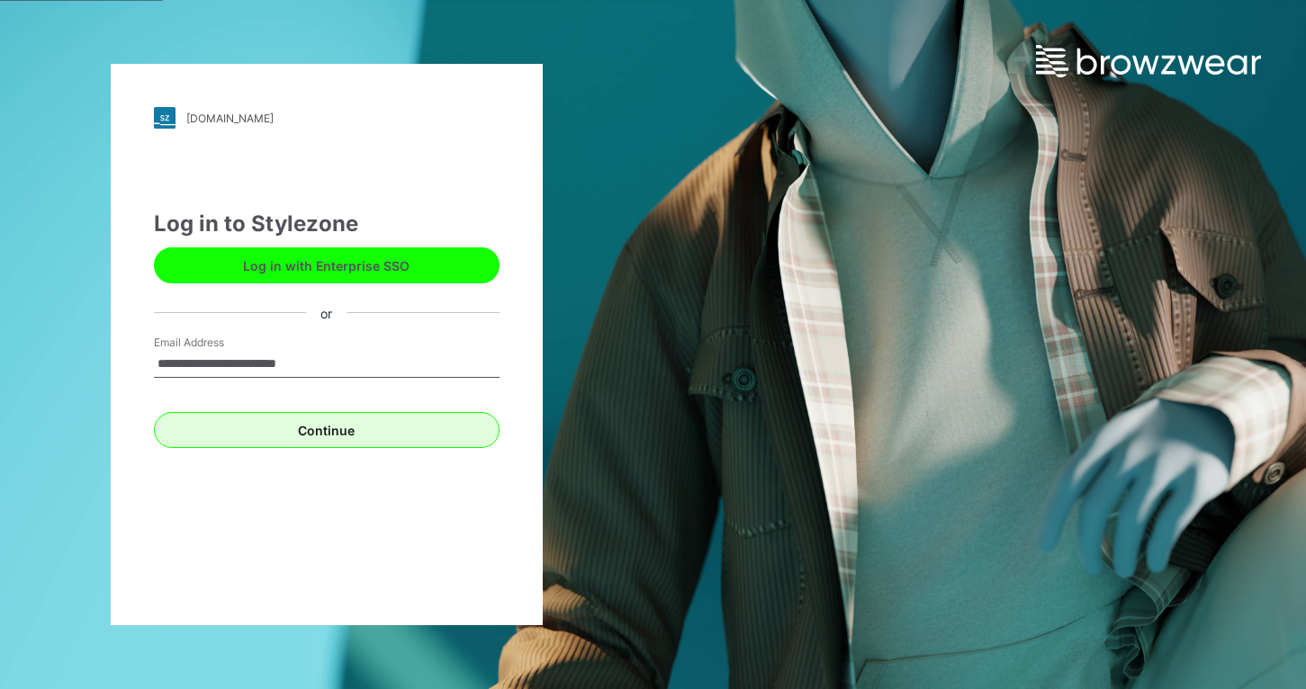
click at [398, 428] on button "Continue" at bounding box center [327, 430] width 346 height 36
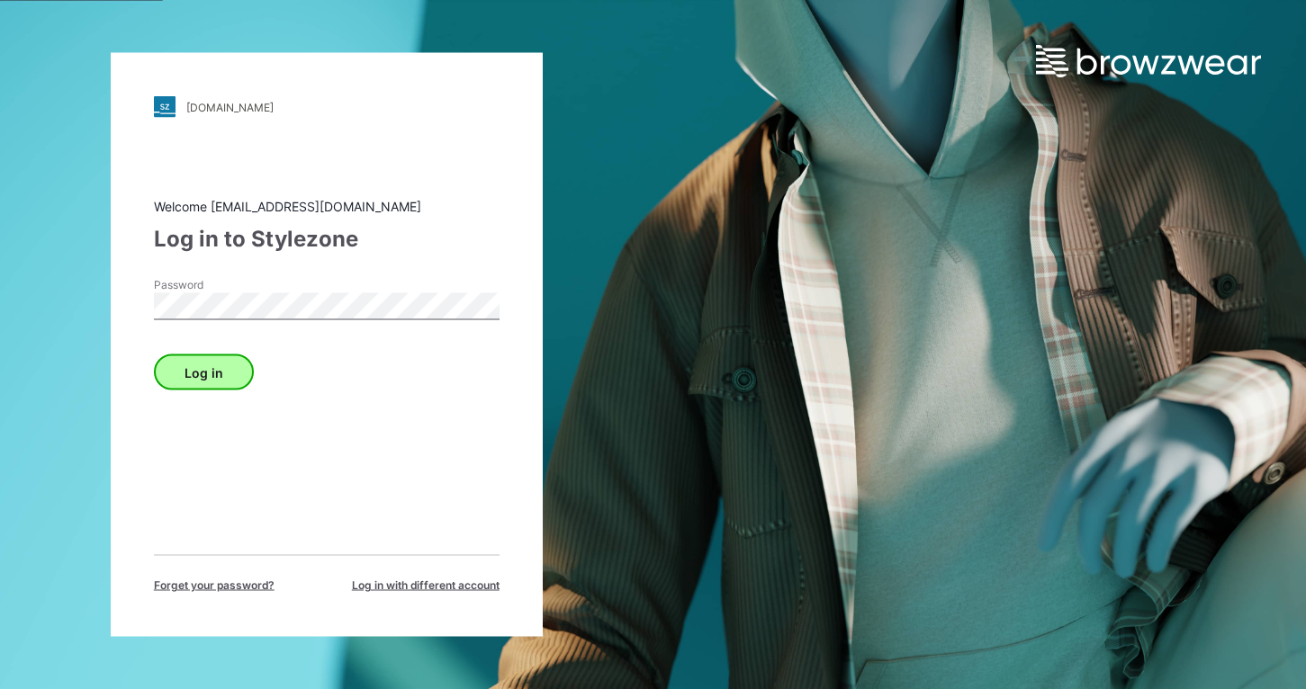
click at [229, 374] on button "Log in" at bounding box center [204, 373] width 100 height 36
